Goal: Communication & Community: Answer question/provide support

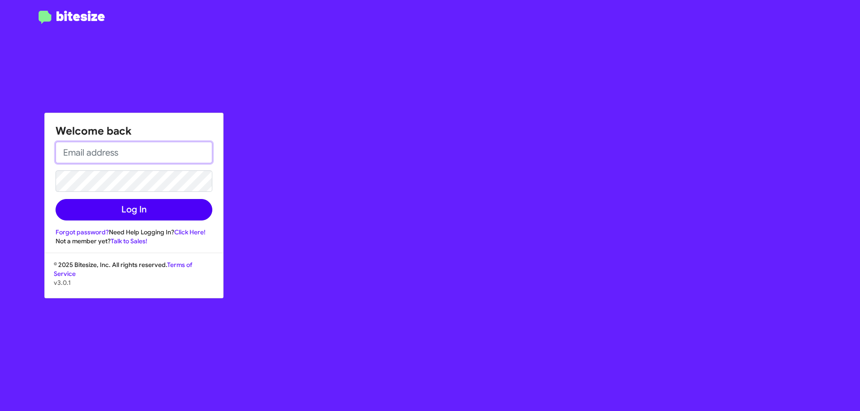
type input "[EMAIL_ADDRESS][DOMAIN_NAME]"
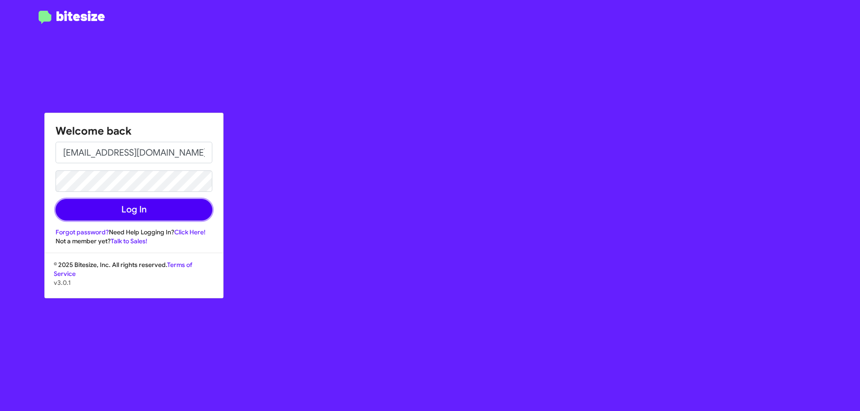
click at [142, 213] on button "Log In" at bounding box center [134, 209] width 157 height 21
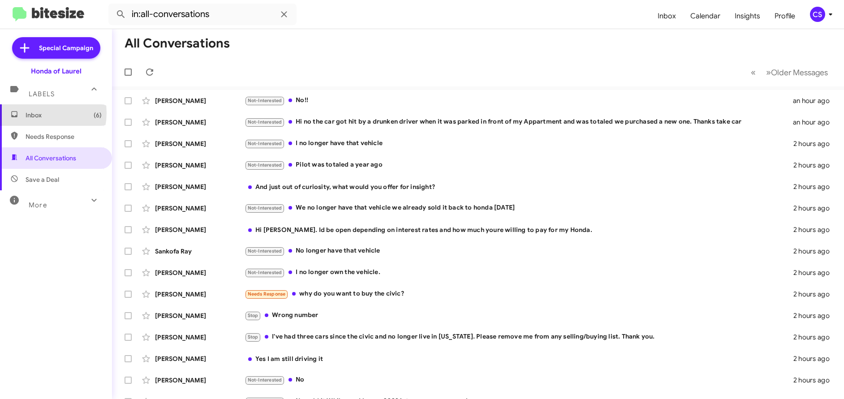
click at [34, 113] on span "Inbox (6)" at bounding box center [64, 115] width 76 height 9
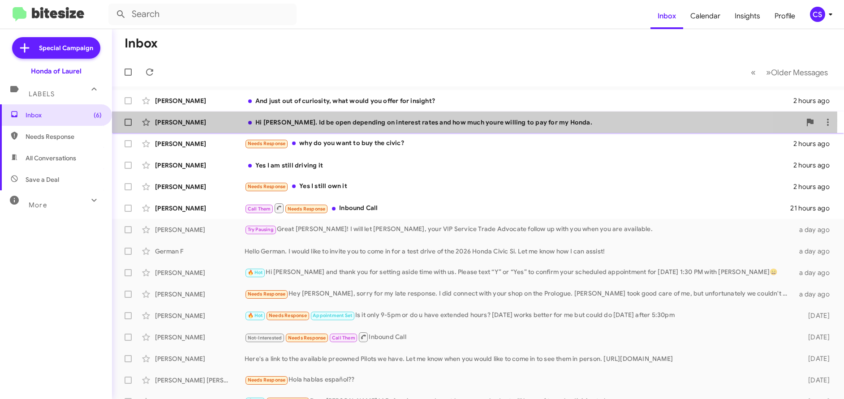
click at [179, 120] on div "[PERSON_NAME]" at bounding box center [200, 122] width 90 height 9
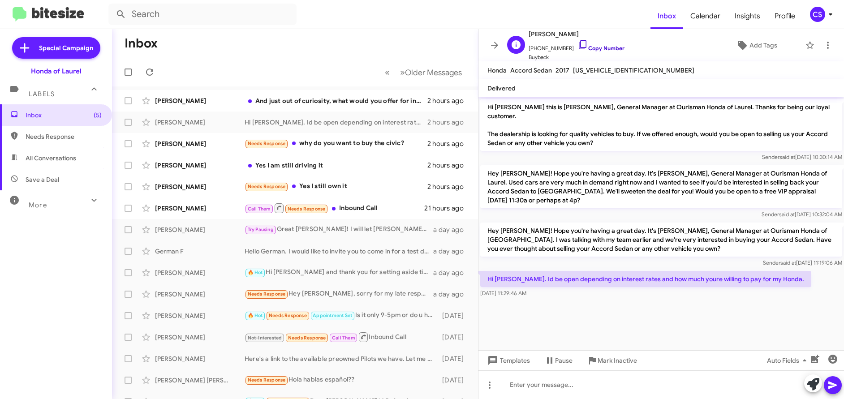
click at [604, 47] on link "Copy Number" at bounding box center [600, 48] width 47 height 7
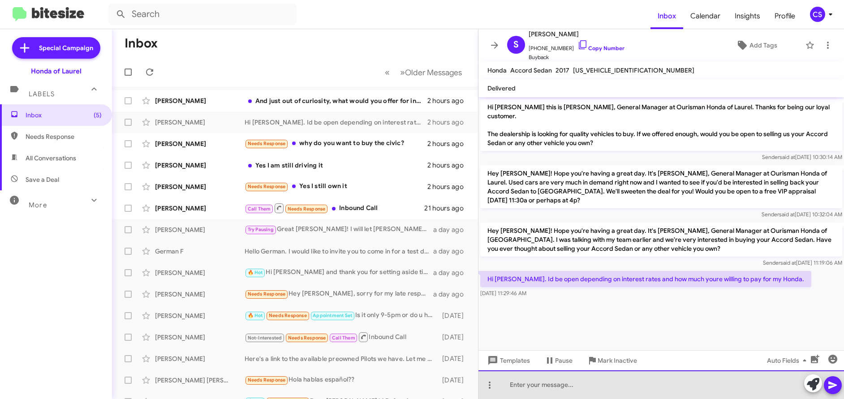
click at [515, 387] on div at bounding box center [660, 384] width 365 height 29
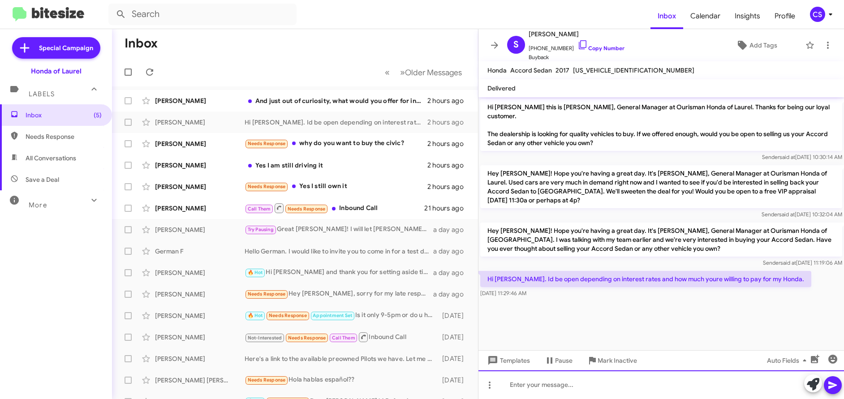
paste div
drag, startPoint x: 582, startPoint y: 384, endPoint x: 486, endPoint y: 379, distance: 95.5
click at [486, 379] on div "2017 Honda Accord" at bounding box center [660, 384] width 365 height 29
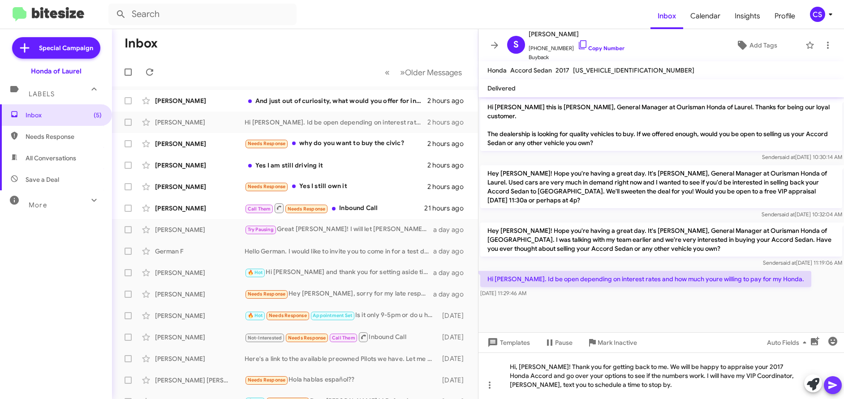
click at [833, 384] on icon at bounding box center [832, 385] width 9 height 8
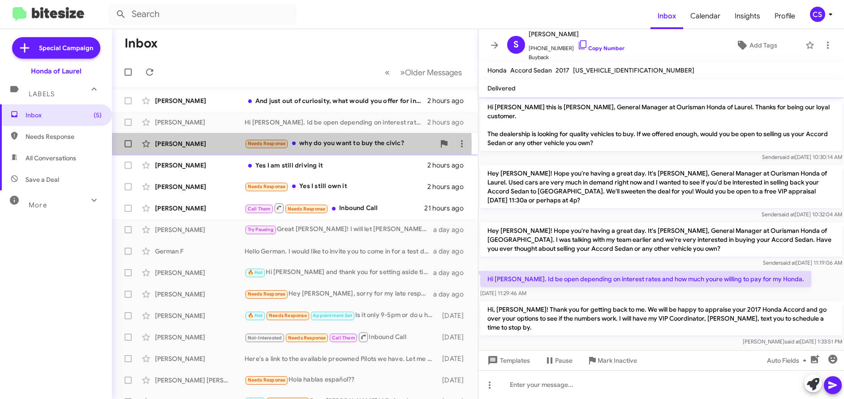
click at [180, 145] on div "[PERSON_NAME]" at bounding box center [200, 143] width 90 height 9
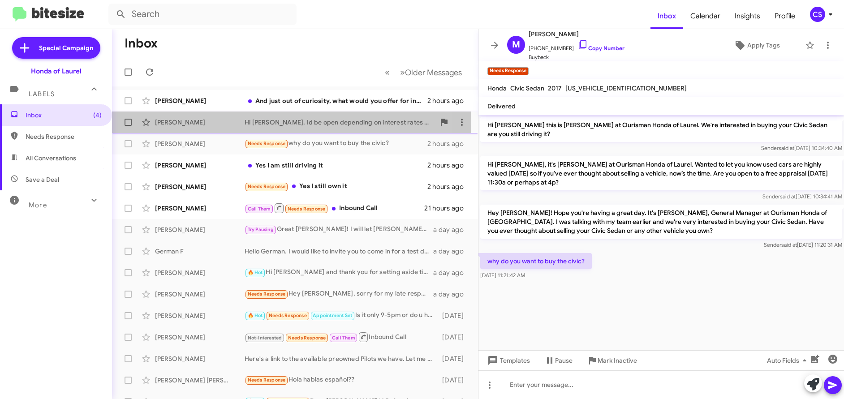
click at [177, 121] on div "[PERSON_NAME]" at bounding box center [200, 122] width 90 height 9
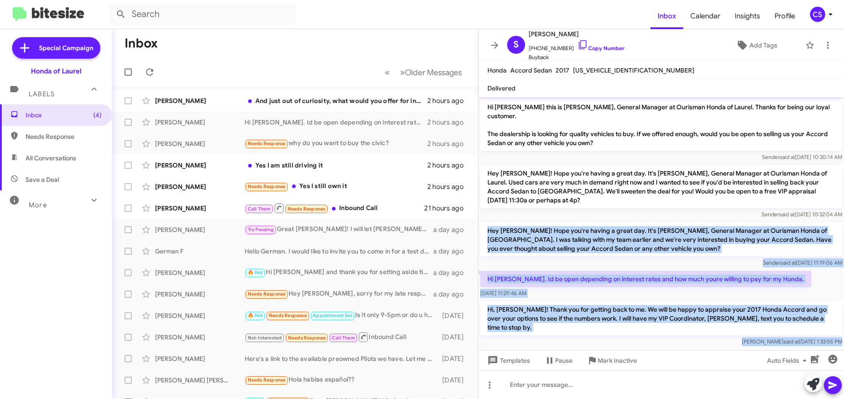
drag, startPoint x: 487, startPoint y: 212, endPoint x: 724, endPoint y: 298, distance: 251.5
click at [785, 343] on cdk-virtual-scroll-viewport "Hi [PERSON_NAME] this is [PERSON_NAME], General Manager at Ourisman Honda of La…" at bounding box center [660, 223] width 365 height 253
copy div "Hey [PERSON_NAME]! Hope you're having a great day. It's [PERSON_NAME], General …"
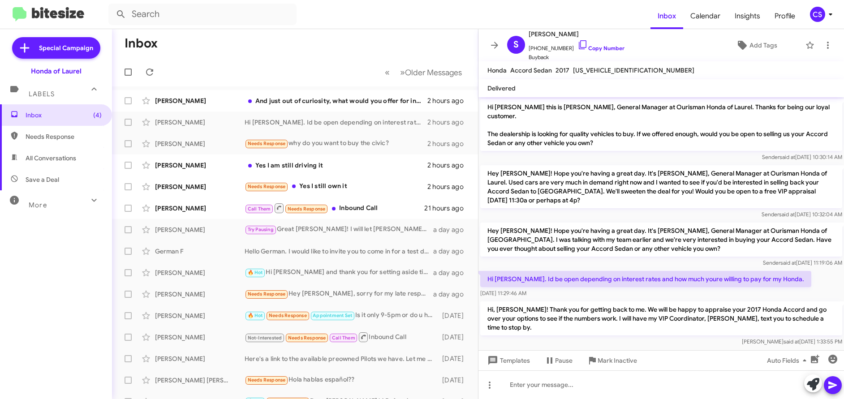
drag, startPoint x: 415, startPoint y: 18, endPoint x: 388, endPoint y: 26, distance: 27.5
click at [414, 18] on form at bounding box center [379, 14] width 542 height 21
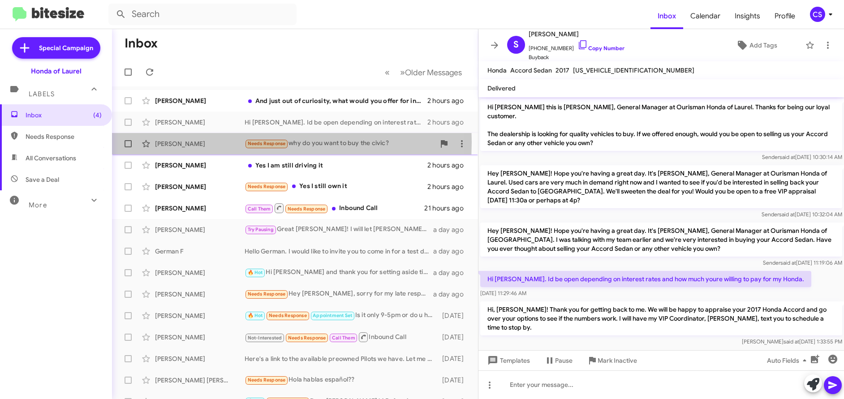
click at [183, 142] on div "[PERSON_NAME]" at bounding box center [200, 143] width 90 height 9
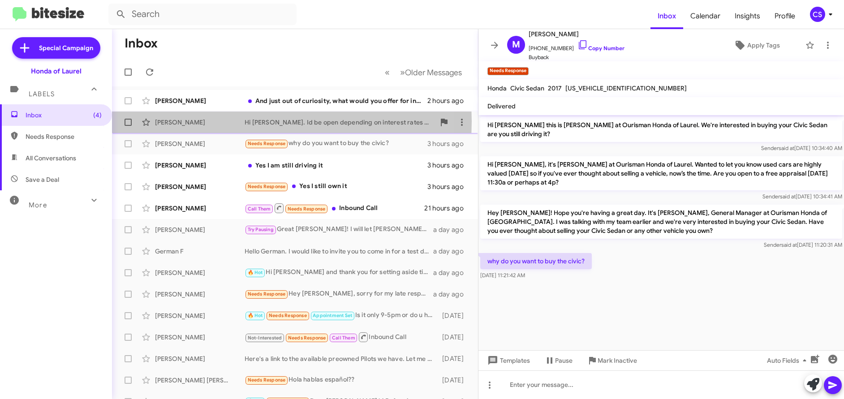
click at [178, 121] on div "[PERSON_NAME]" at bounding box center [200, 122] width 90 height 9
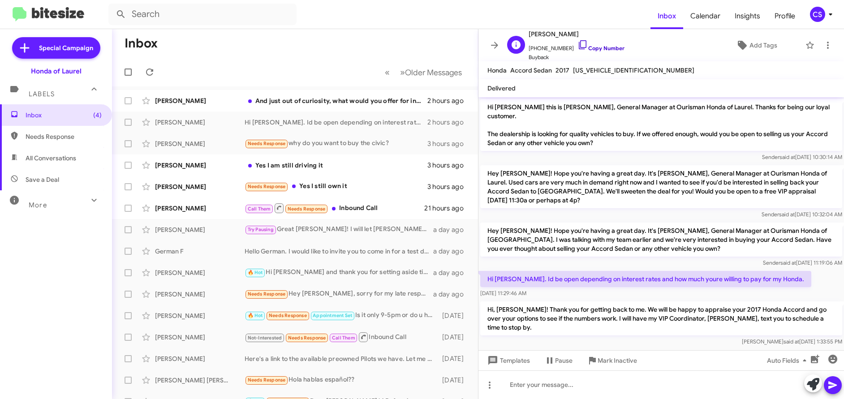
click at [602, 47] on link "Copy Number" at bounding box center [600, 48] width 47 height 7
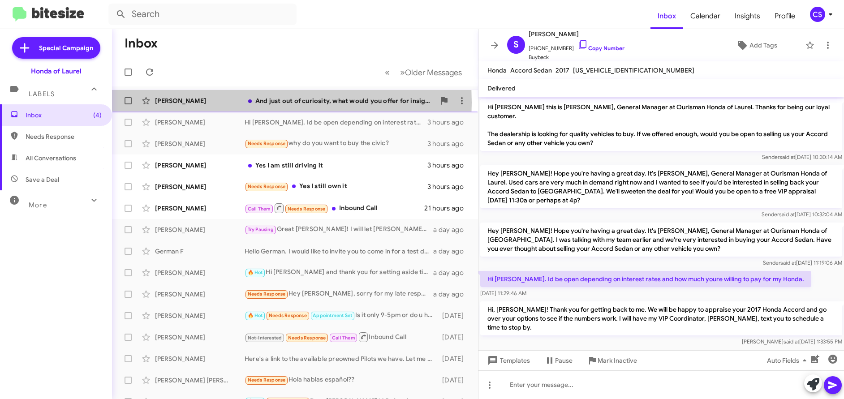
click at [173, 103] on div "[PERSON_NAME]" at bounding box center [200, 100] width 90 height 9
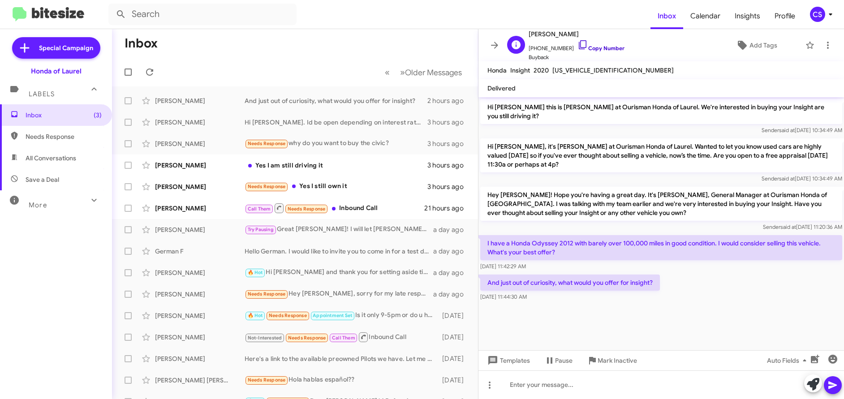
click at [602, 48] on link "Copy Number" at bounding box center [600, 48] width 47 height 7
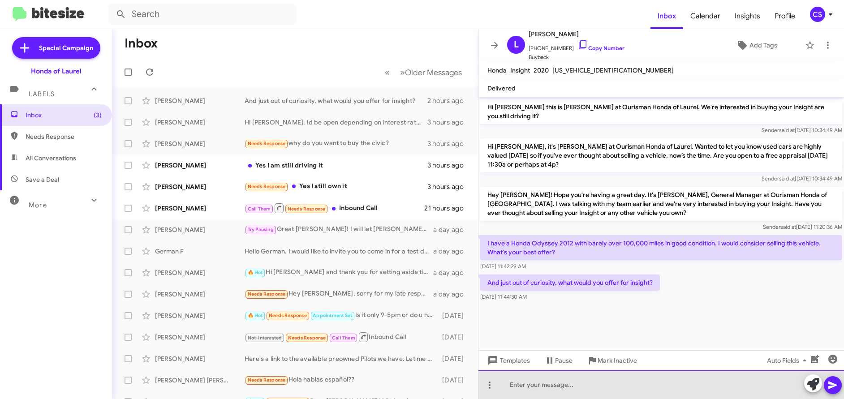
click at [517, 382] on div at bounding box center [660, 384] width 365 height 29
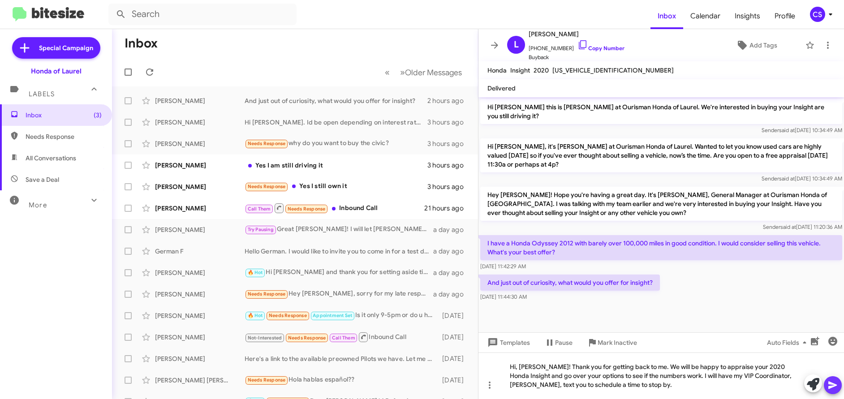
click at [832, 386] on icon at bounding box center [832, 385] width 9 height 8
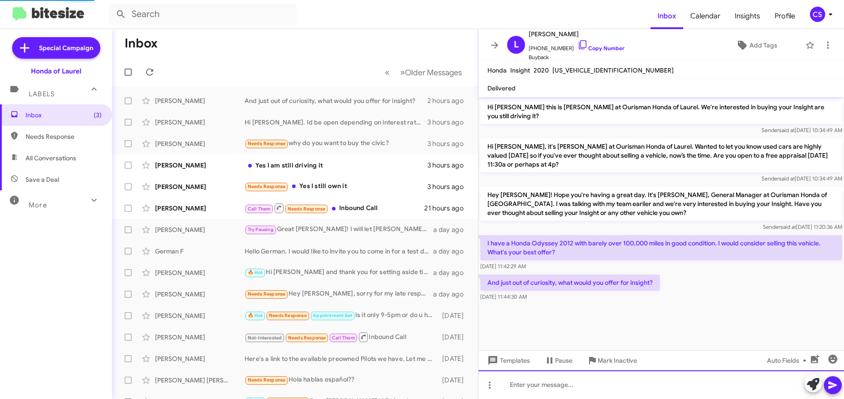
scroll to position [15, 0]
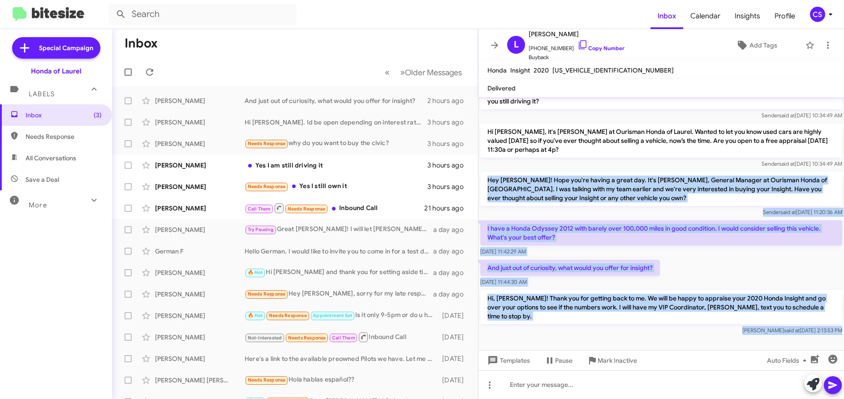
drag, startPoint x: 488, startPoint y: 181, endPoint x: 687, endPoint y: 344, distance: 257.1
click at [687, 344] on cdk-virtual-scroll-viewport "Hi [PERSON_NAME] this is [PERSON_NAME] at Ourisman Honda of Laurel. We're inter…" at bounding box center [660, 223] width 365 height 253
copy div "Hey [PERSON_NAME]! Hope you're having a great day. It's [PERSON_NAME], General …"
click at [615, 331] on div "[PERSON_NAME] said at [DATE] 2:13:53 PM" at bounding box center [661, 330] width 362 height 9
